Goal: Task Accomplishment & Management: Use online tool/utility

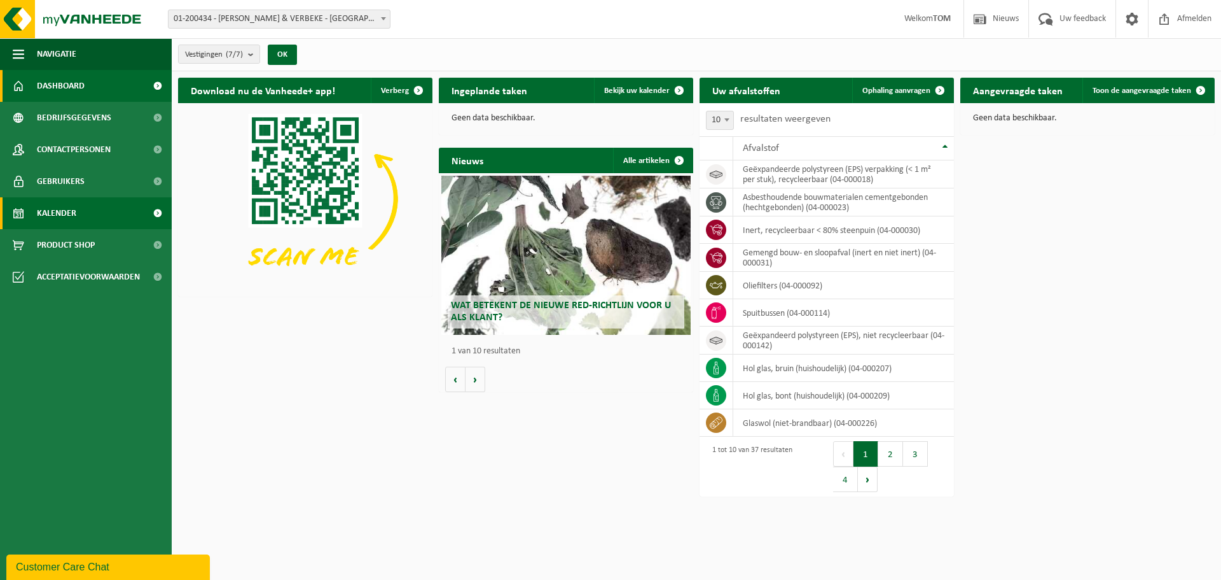
click at [70, 215] on span "Kalender" at bounding box center [56, 213] width 39 height 32
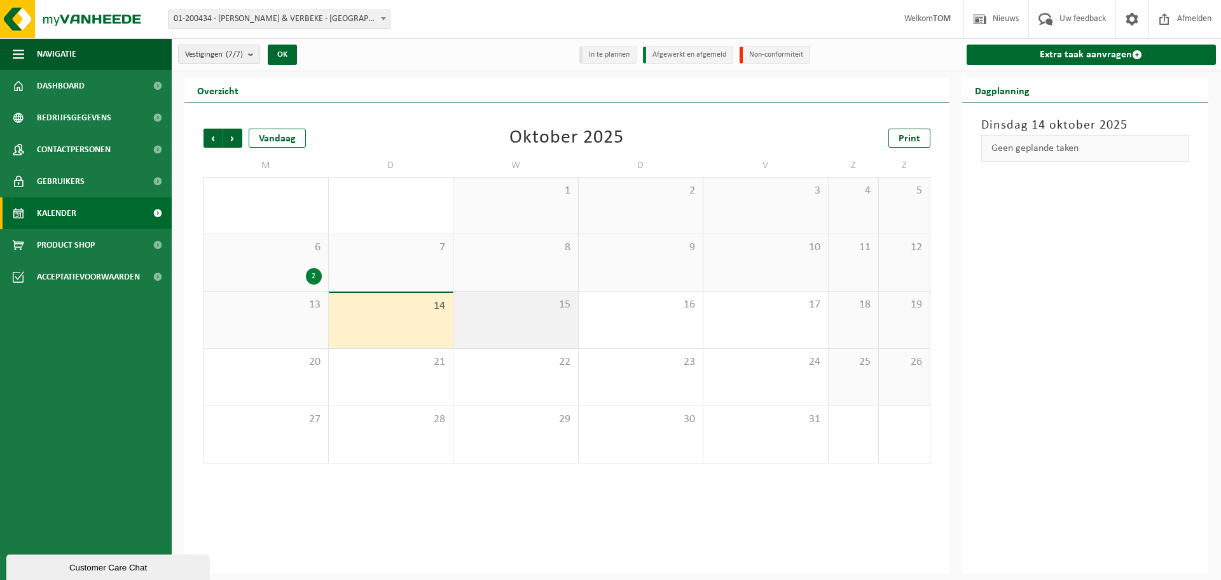
click at [503, 300] on span "15" at bounding box center [516, 305] width 112 height 14
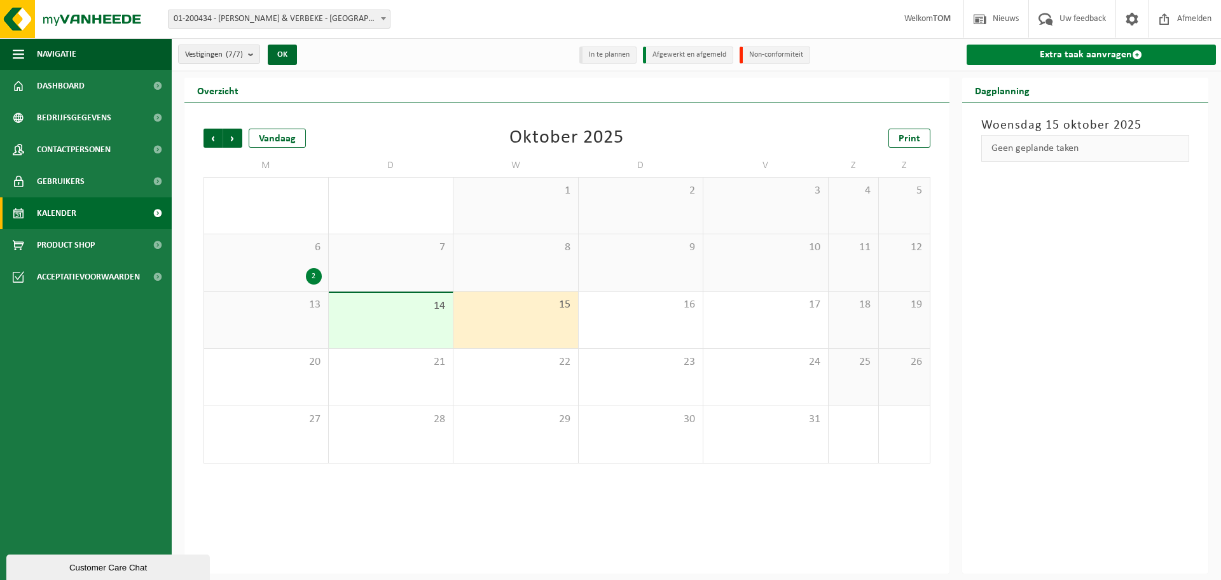
click at [1078, 57] on link "Extra taak aanvragen" at bounding box center [1092, 55] width 250 height 20
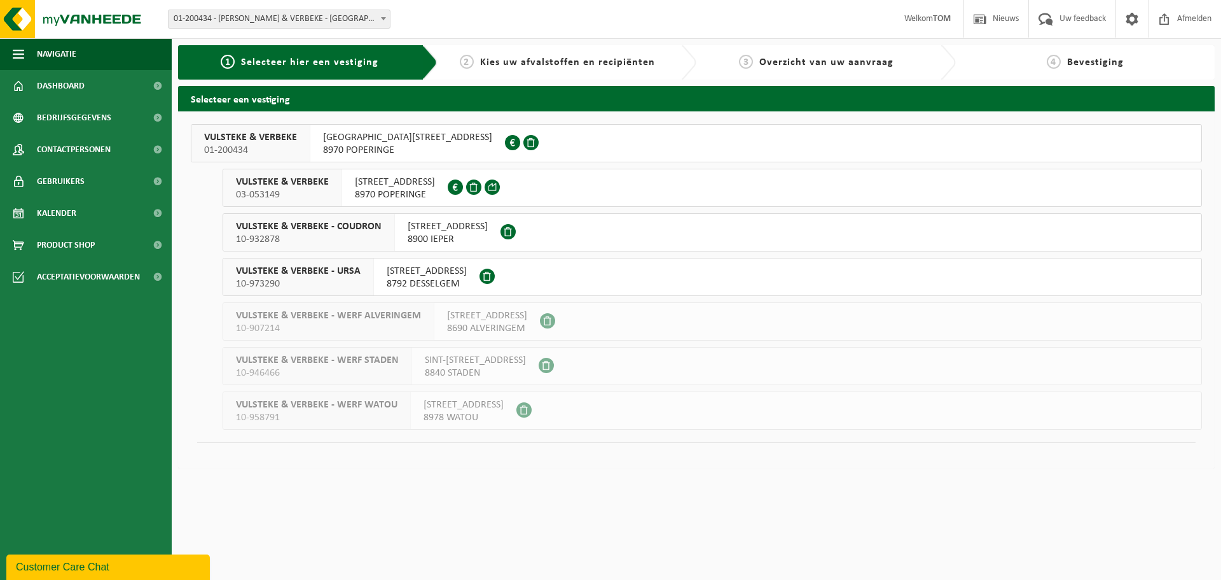
click at [296, 264] on div "VULSTEKE & VERBEKE - URSA 10-973290" at bounding box center [298, 276] width 151 height 37
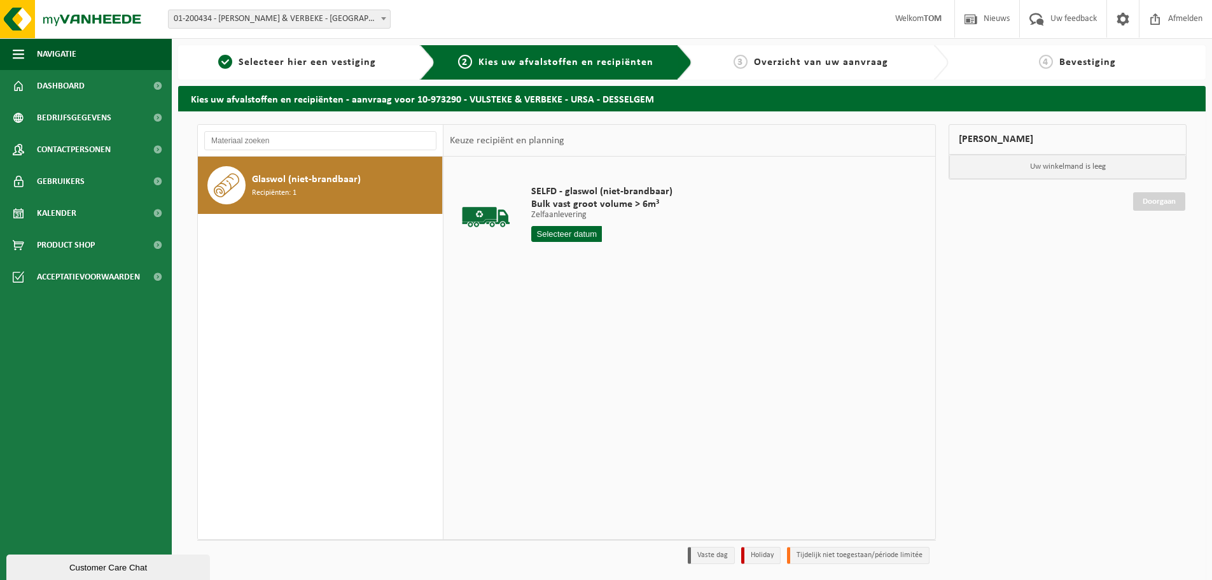
click at [302, 195] on div "Glaswol (niet-brandbaar) Recipiënten: 1" at bounding box center [345, 185] width 187 height 38
click at [592, 231] on input "text" at bounding box center [566, 234] width 71 height 16
click at [585, 340] on div "15" at bounding box center [588, 347] width 22 height 20
type input "Van [DATE]"
type input "2"
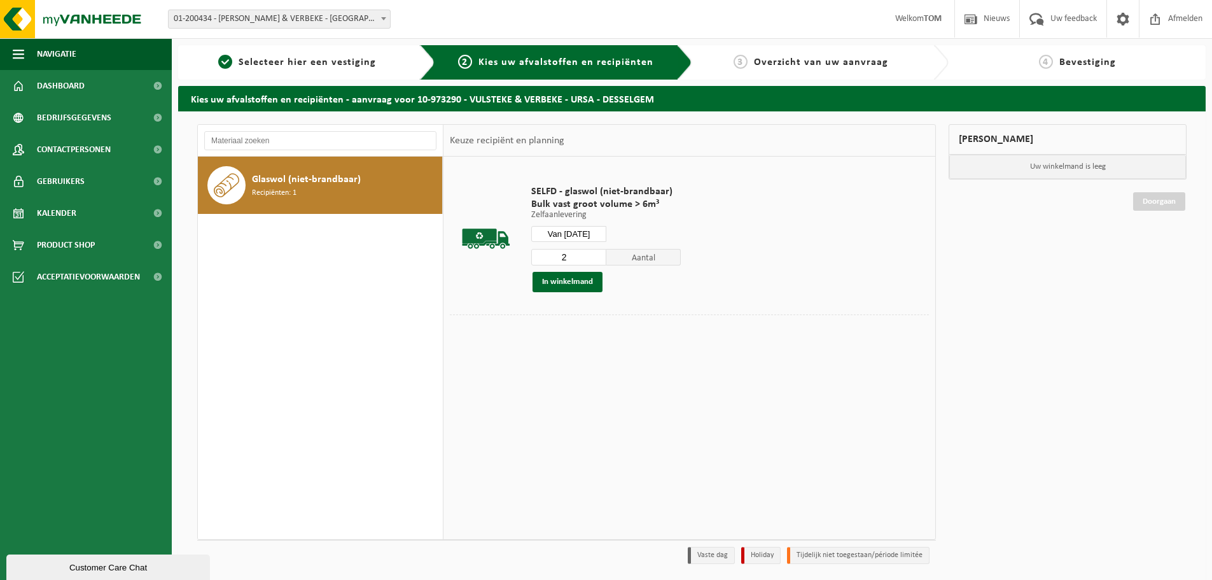
click at [595, 254] on input "2" at bounding box center [568, 257] width 75 height 17
click at [573, 281] on button "In winkelmand" at bounding box center [567, 282] width 70 height 20
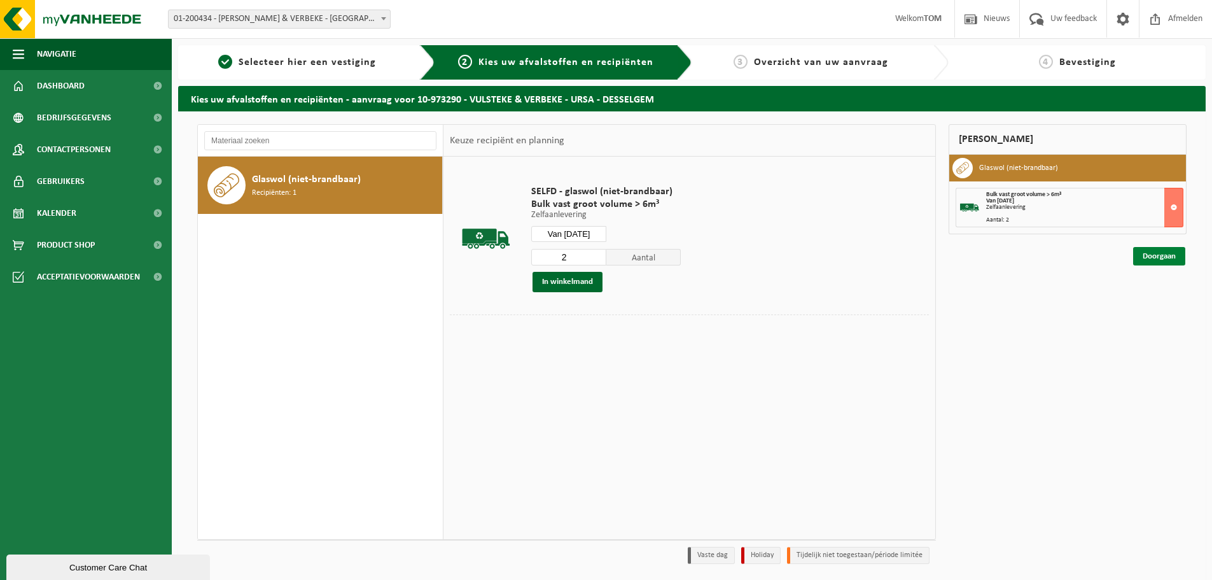
click at [1165, 257] on link "Doorgaan" at bounding box center [1159, 256] width 52 height 18
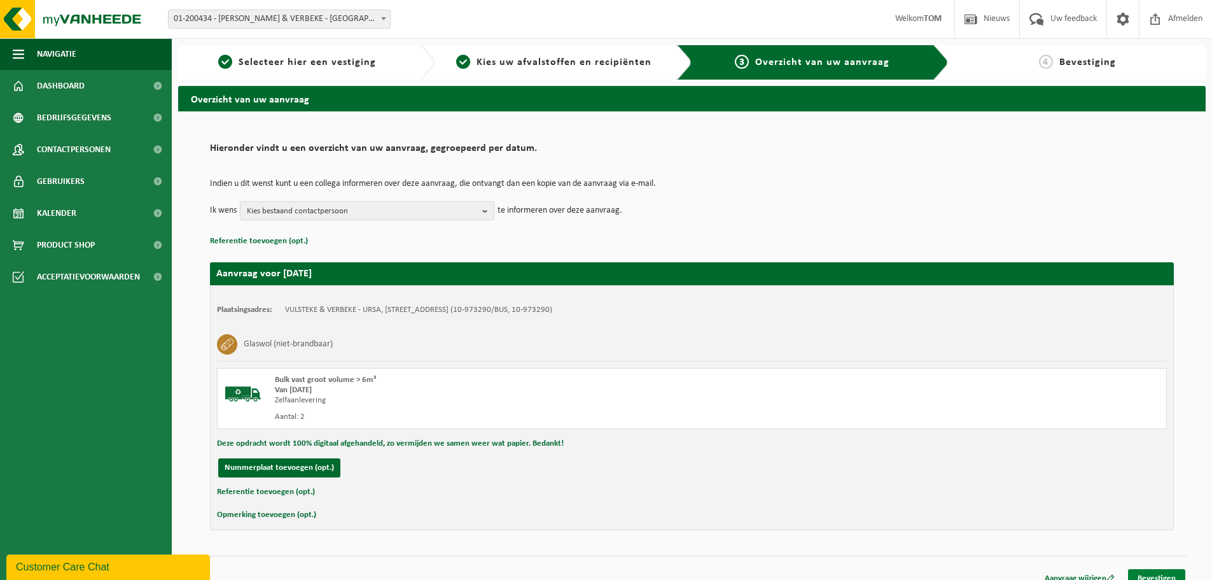
click at [1162, 573] on link "Bevestigen" at bounding box center [1156, 578] width 57 height 18
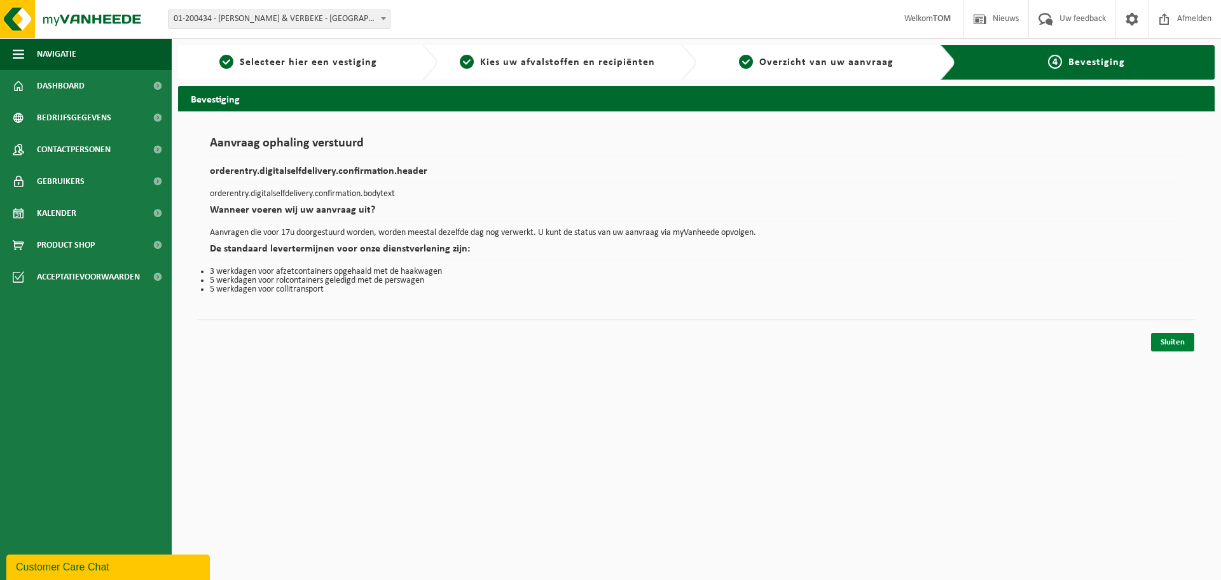
click at [1171, 347] on link "Sluiten" at bounding box center [1172, 342] width 43 height 18
